Goal: Find specific page/section: Find specific page/section

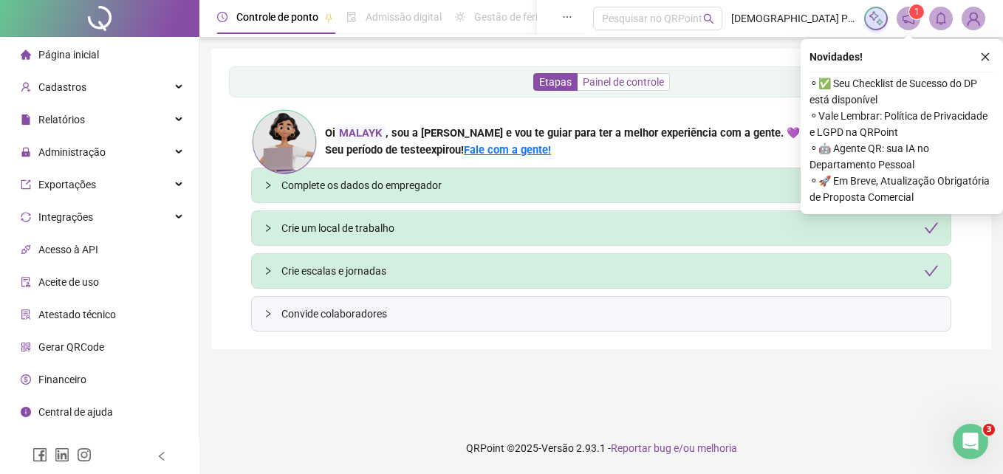
click at [628, 83] on span "Painel de controle" at bounding box center [623, 82] width 81 height 12
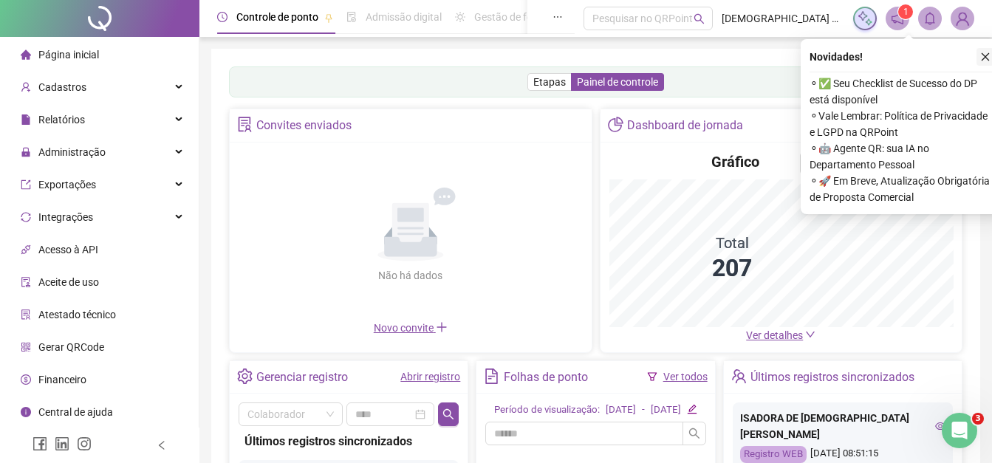
click at [988, 55] on icon "close" at bounding box center [985, 57] width 10 height 10
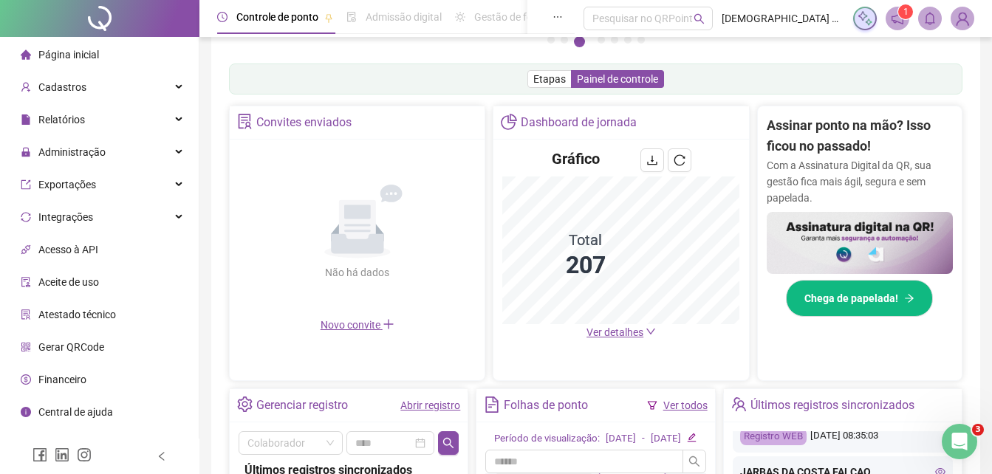
scroll to position [222, 0]
click at [612, 331] on span "Ver detalhes" at bounding box center [614, 332] width 57 height 12
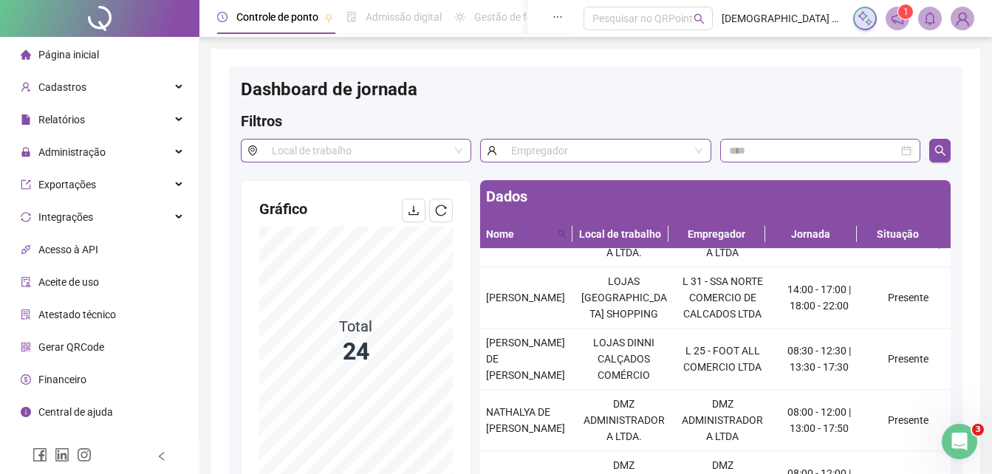
scroll to position [815, 0]
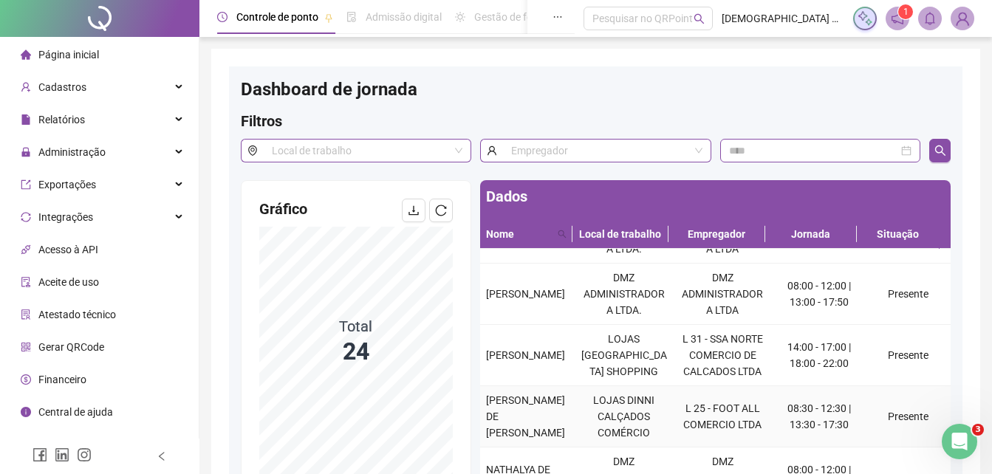
click at [900, 400] on td "Presente" at bounding box center [908, 416] width 85 height 61
click at [747, 392] on td "L 25 - FOOT ALL COMERCIO LTDA" at bounding box center [722, 416] width 99 height 61
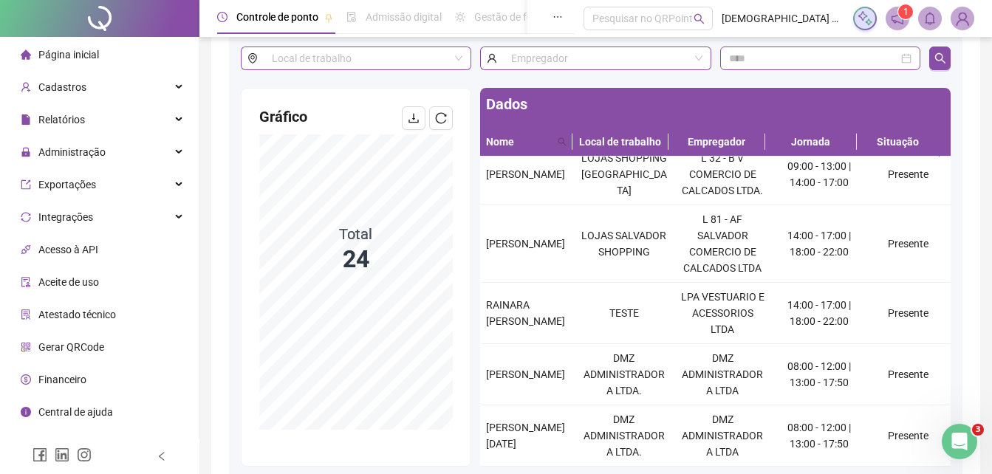
scroll to position [0, 0]
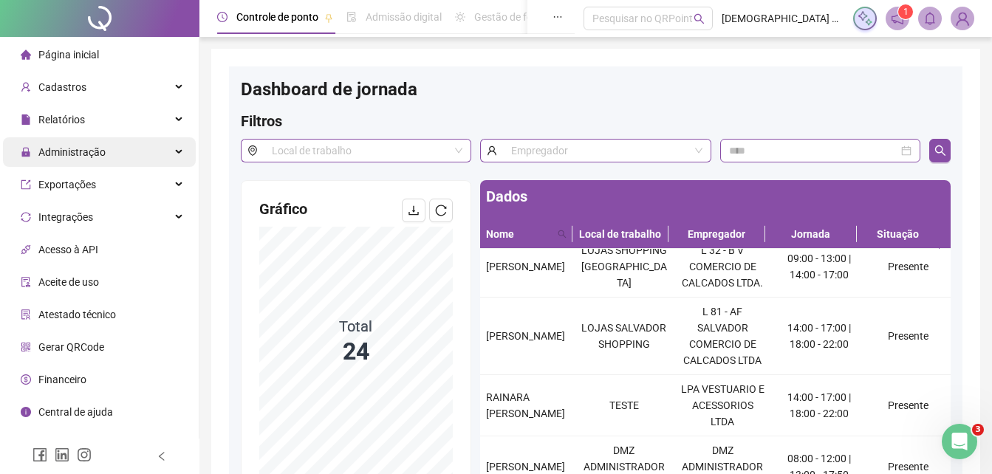
click at [93, 151] on span "Administração" at bounding box center [71, 152] width 67 height 12
